Goal: Navigation & Orientation: Find specific page/section

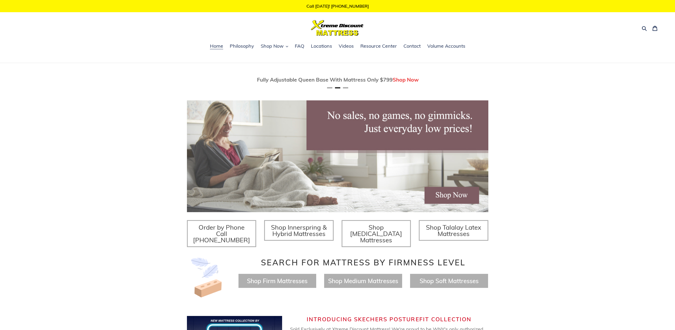
scroll to position [0, 302]
click at [445, 195] on img at bounding box center [338, 156] width 302 height 112
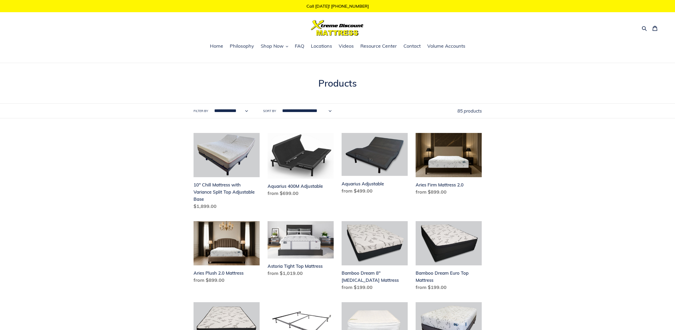
click at [303, 110] on select "**********" at bounding box center [306, 110] width 57 height 15
click at [279, 47] on span "Shop Now" at bounding box center [272, 46] width 23 height 6
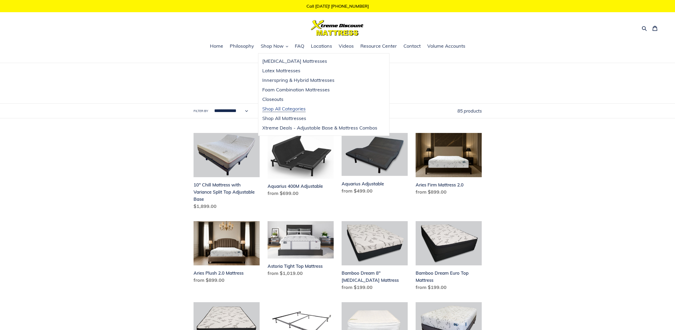
click at [284, 107] on span "Shop All Categories" at bounding box center [283, 109] width 43 height 6
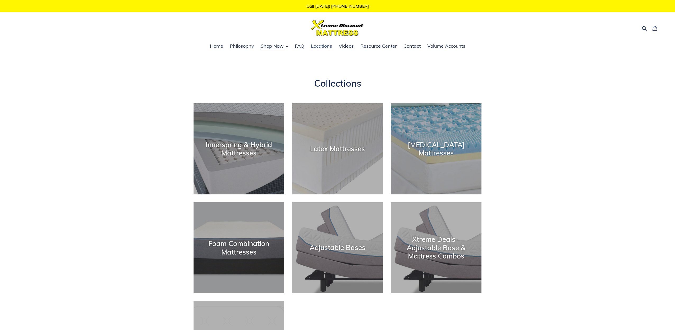
click at [317, 46] on span "Locations" at bounding box center [321, 46] width 21 height 6
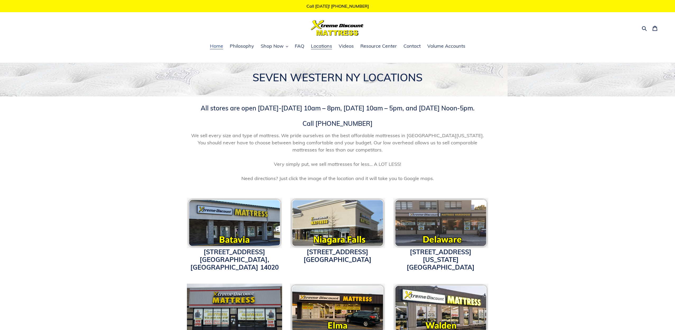
click at [215, 46] on span "Home" at bounding box center [216, 46] width 13 height 6
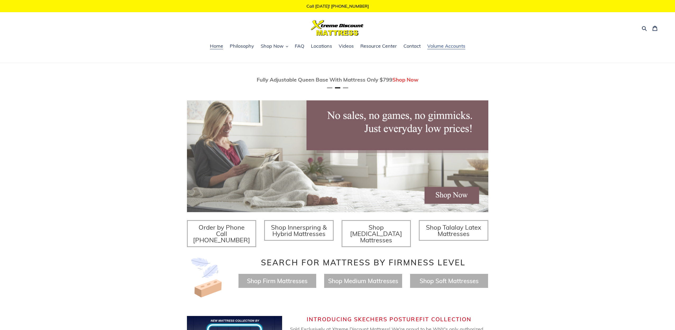
scroll to position [0, 302]
